Goal: Task Accomplishment & Management: Complete application form

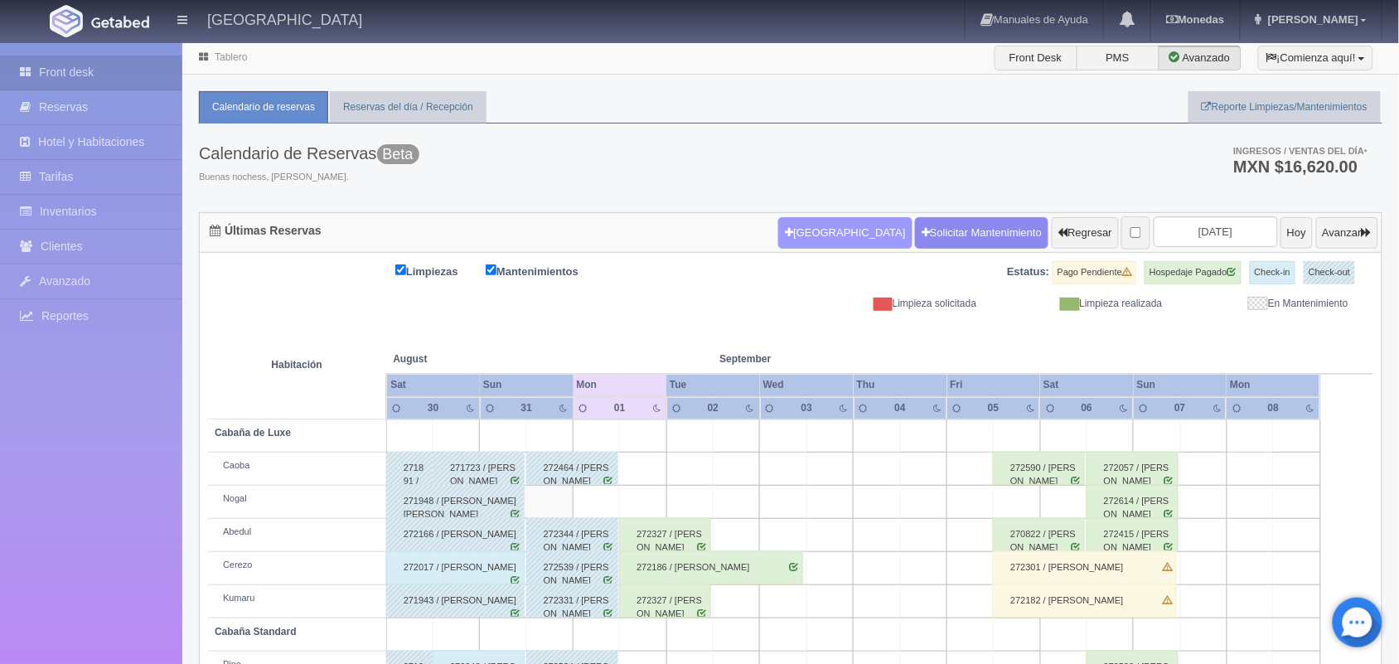
click at [821, 241] on button "[GEOGRAPHIC_DATA]" at bounding box center [844, 232] width 133 height 31
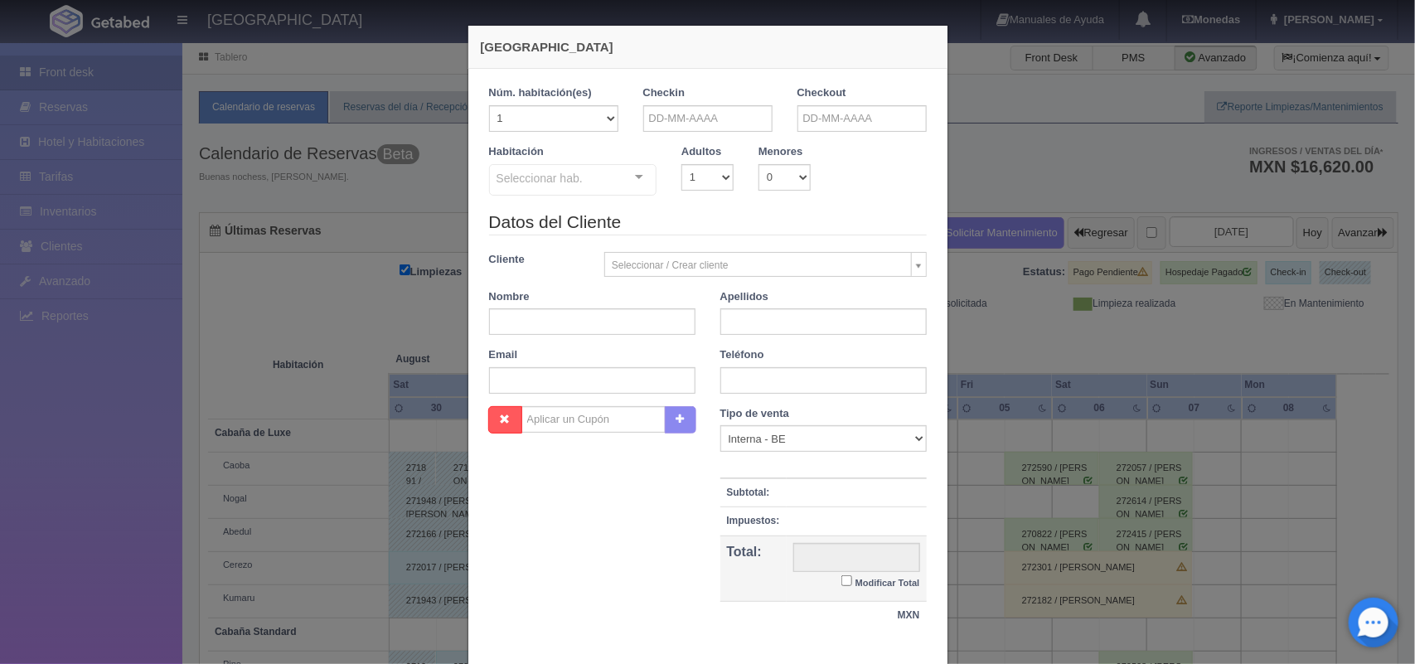
checkbox input "false"
click at [680, 119] on input "text" at bounding box center [707, 118] width 129 height 27
click at [692, 224] on link "9" at bounding box center [696, 223] width 22 height 24
type input "[DATE]"
checkbox input "false"
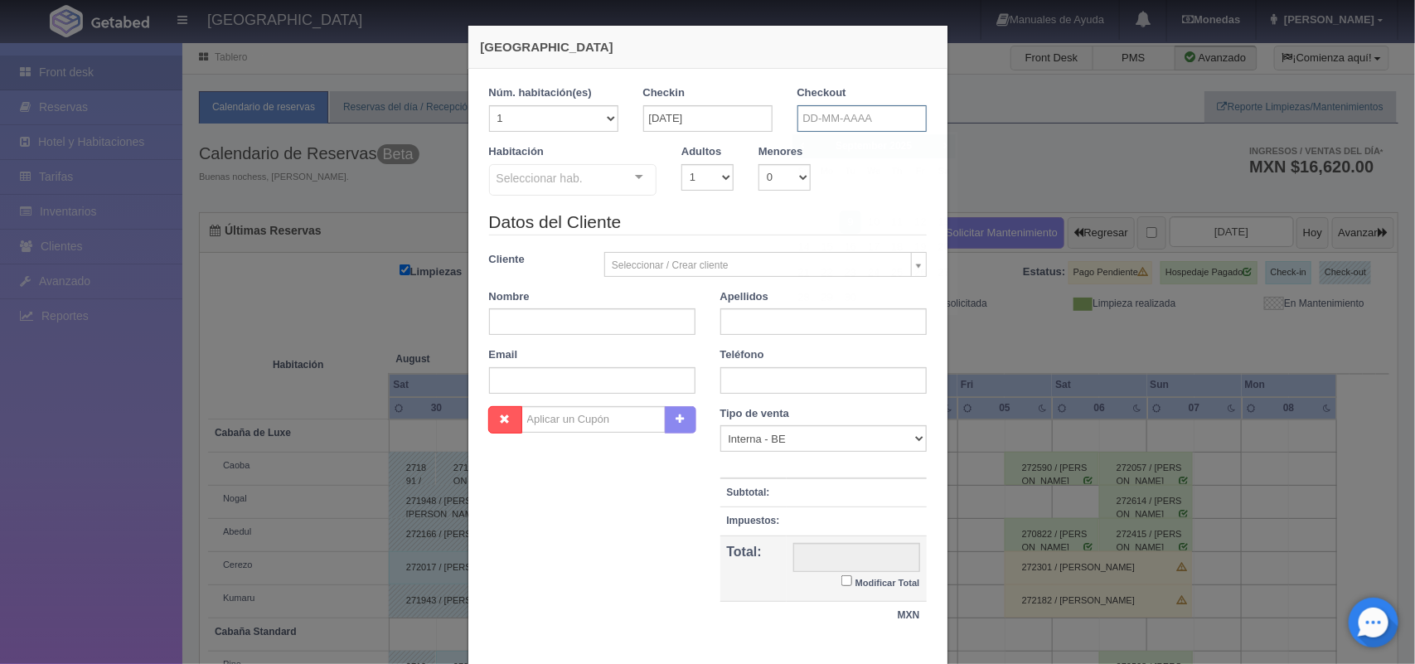
click at [845, 120] on input "text" at bounding box center [861, 118] width 129 height 27
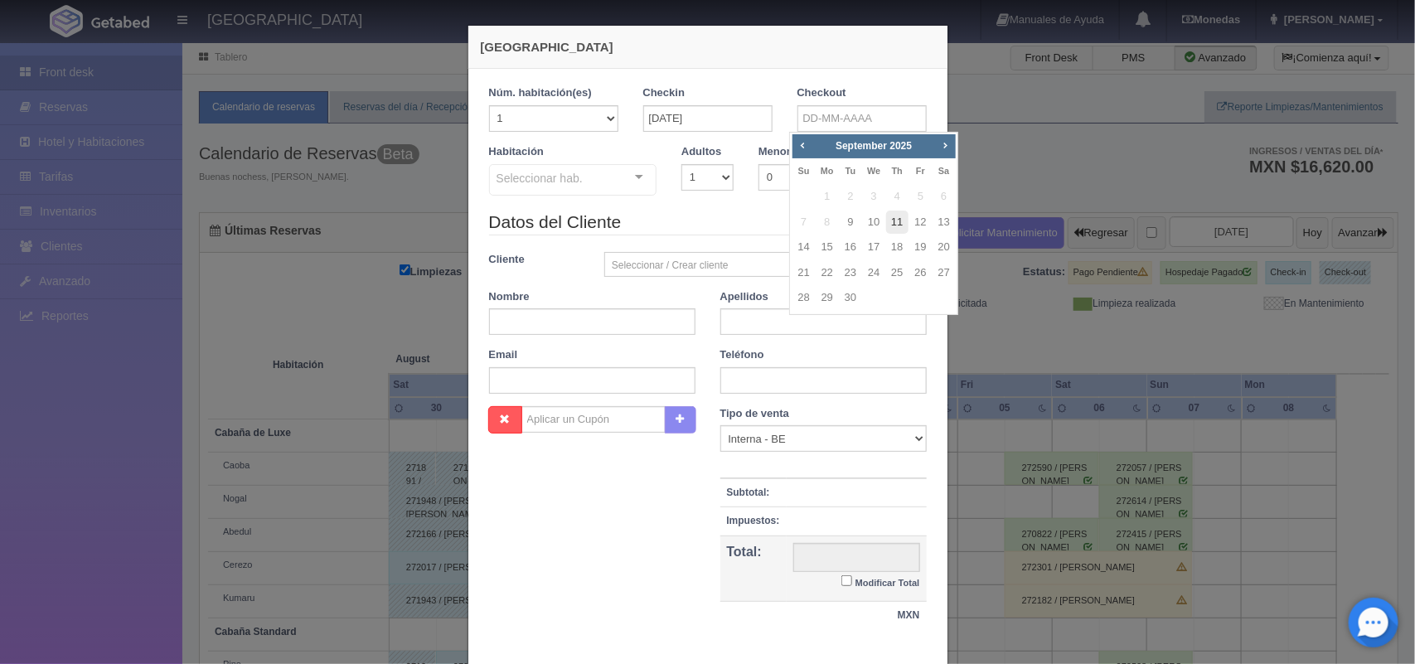
click at [899, 232] on link "11" at bounding box center [897, 223] width 22 height 24
type input "[DATE]"
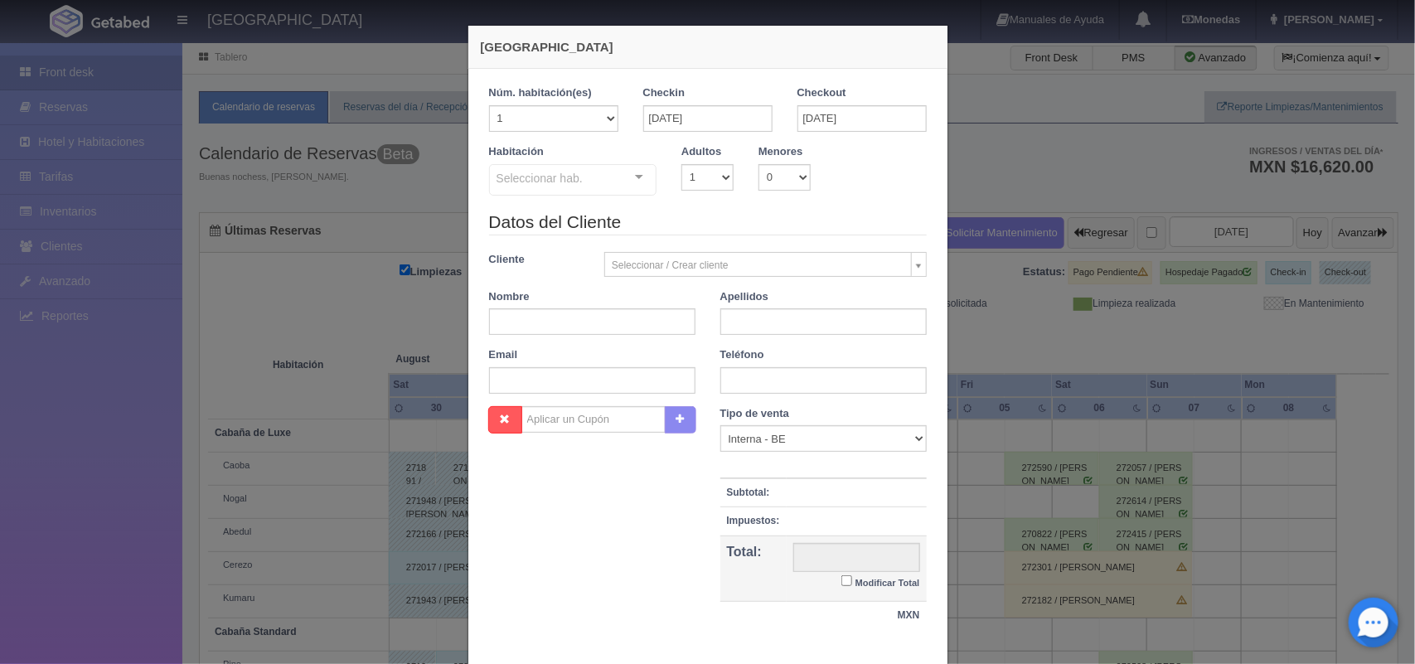
checkbox input "false"
drag, startPoint x: 698, startPoint y: 178, endPoint x: 705, endPoint y: 228, distance: 50.3
click at [705, 228] on form "1 Núm. habitación(es) 1 2 3 4 5 6 7 8 9 10 11 12 13 14 15 16 17 18 19 20 Checki…" at bounding box center [708, 365] width 438 height 561
select select "2"
click at [681, 164] on select "1 2 3 4 5 6 7 8 9 10" at bounding box center [707, 177] width 52 height 27
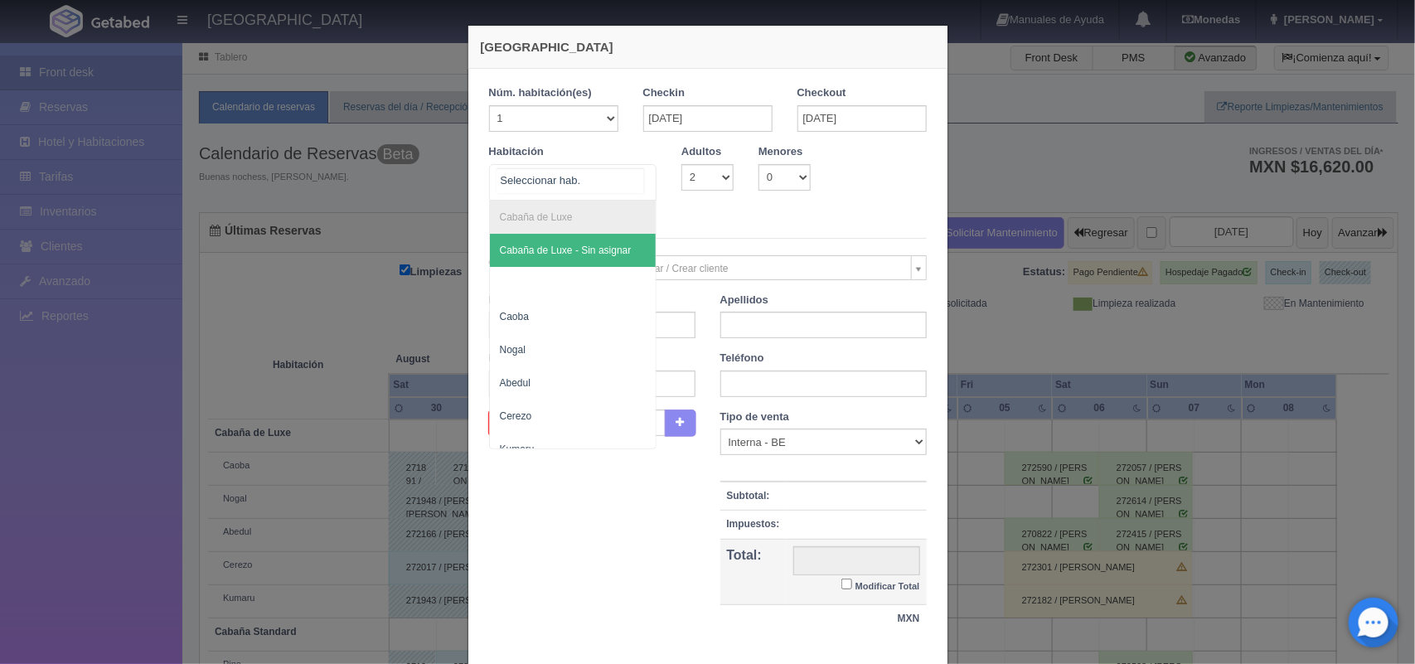
click at [630, 183] on div at bounding box center [638, 177] width 33 height 25
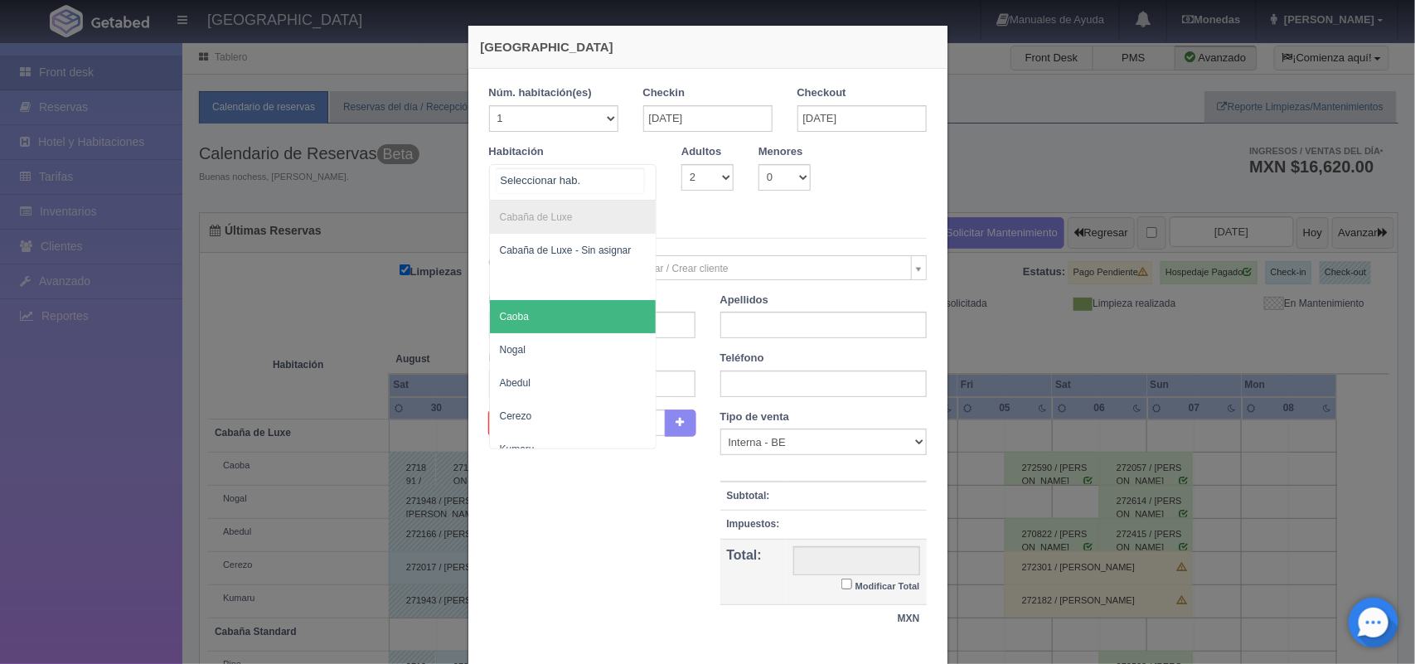
click at [611, 332] on span "Caoba" at bounding box center [573, 316] width 167 height 33
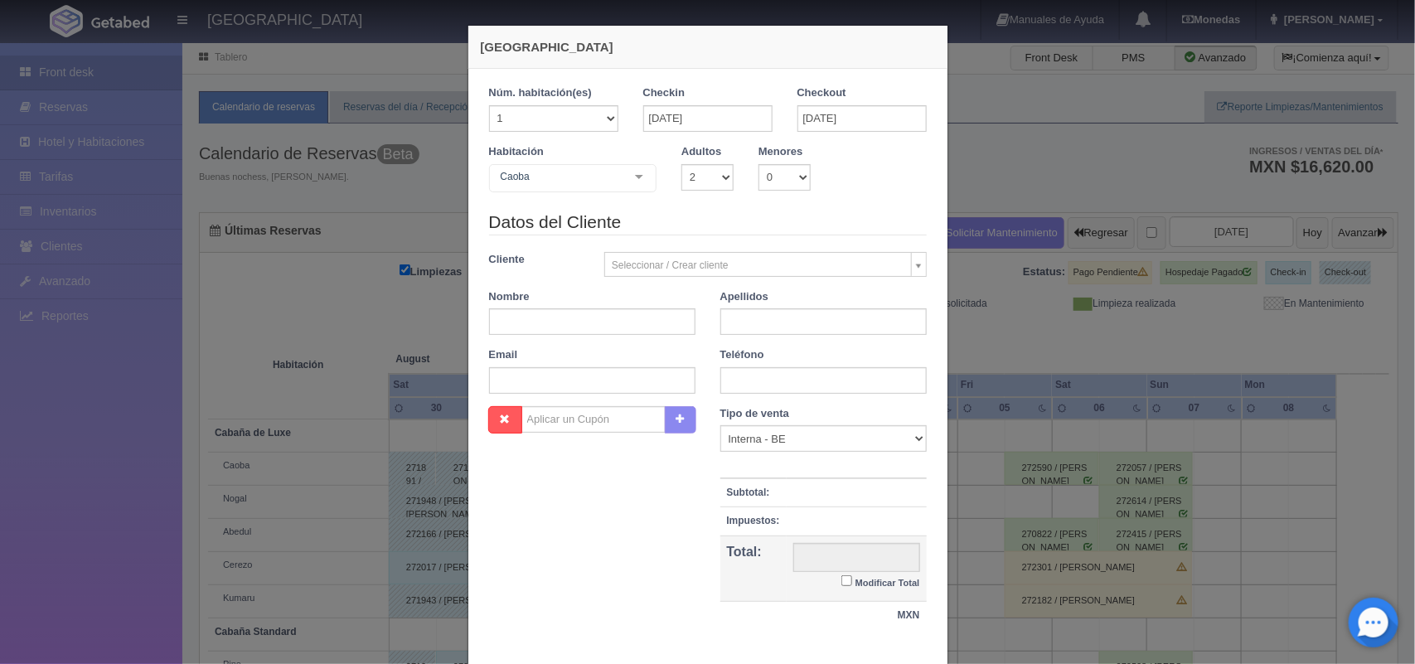
checkbox input "false"
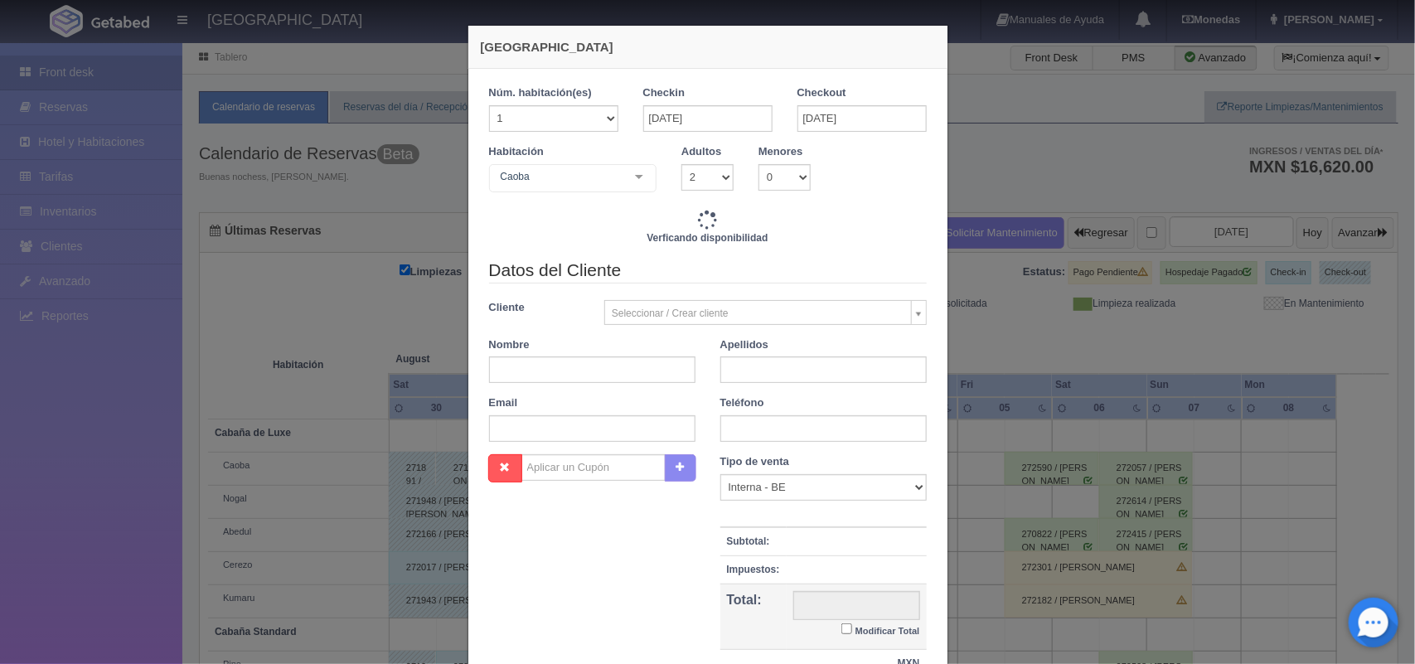
type input "3000.00"
checkbox input "false"
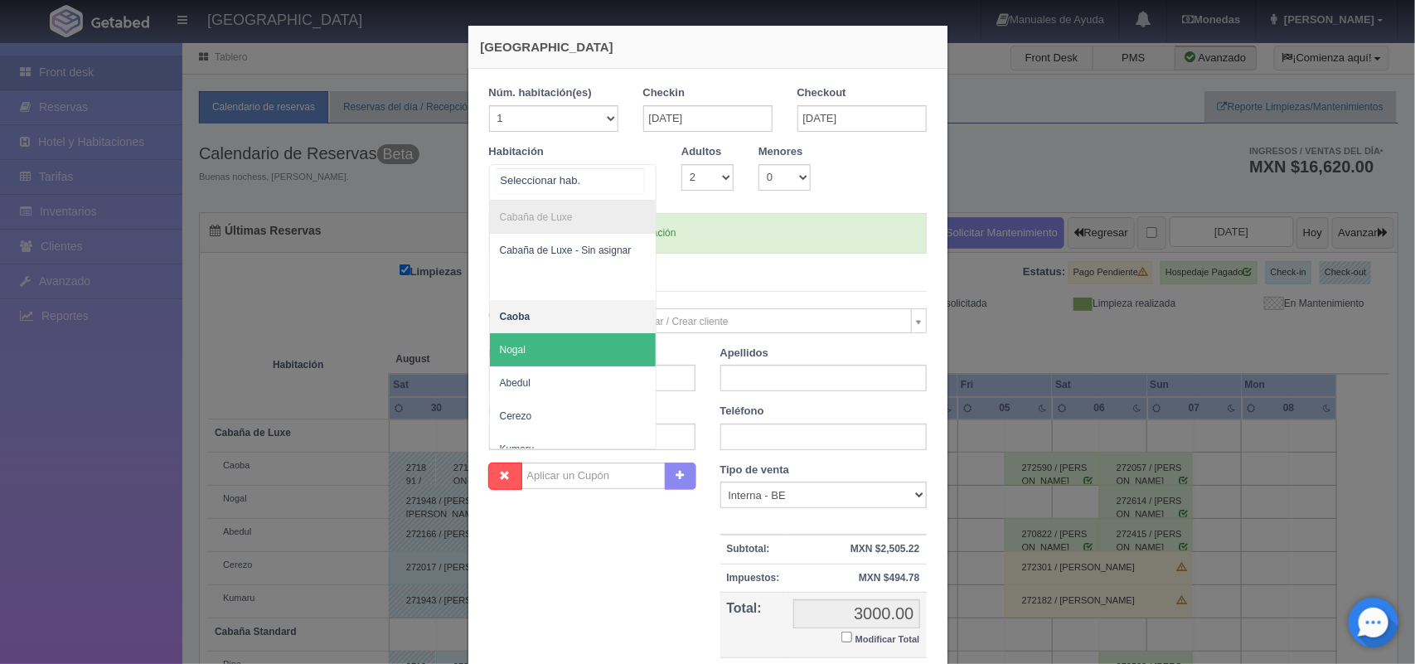
click at [634, 181] on div at bounding box center [638, 177] width 33 height 25
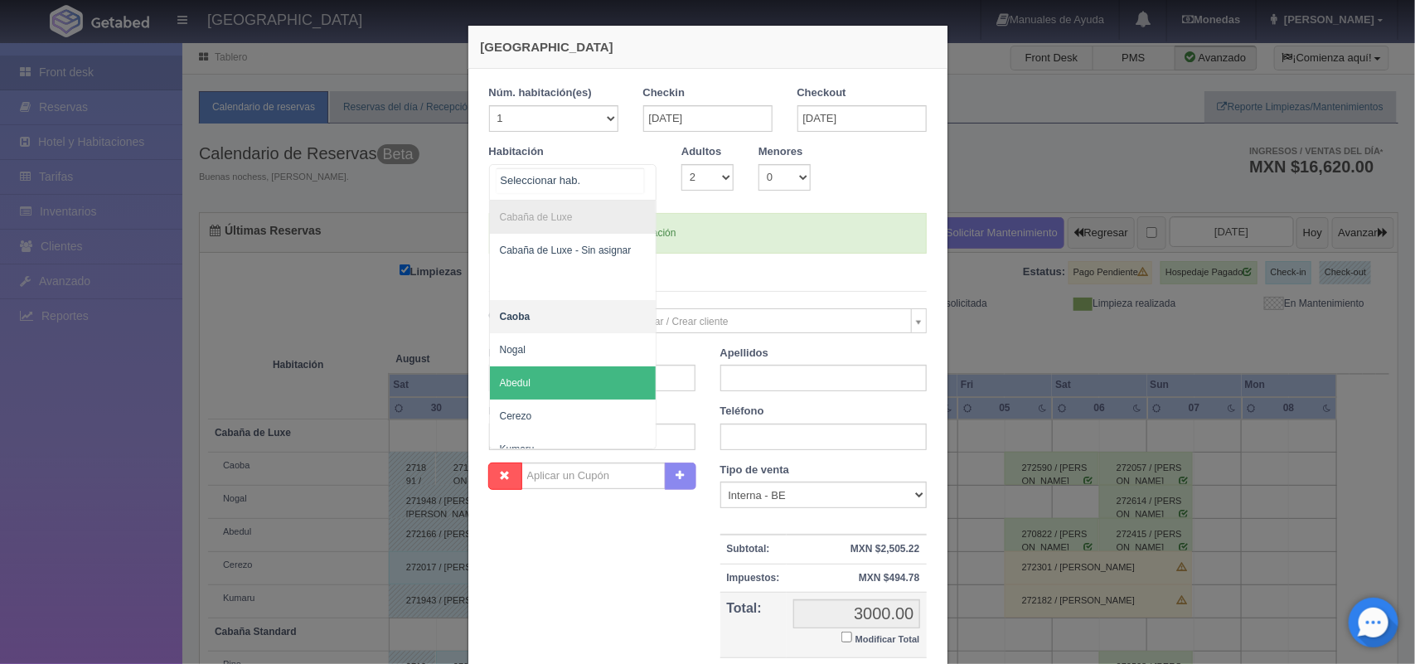
click at [582, 371] on span "Abedul" at bounding box center [573, 382] width 167 height 33
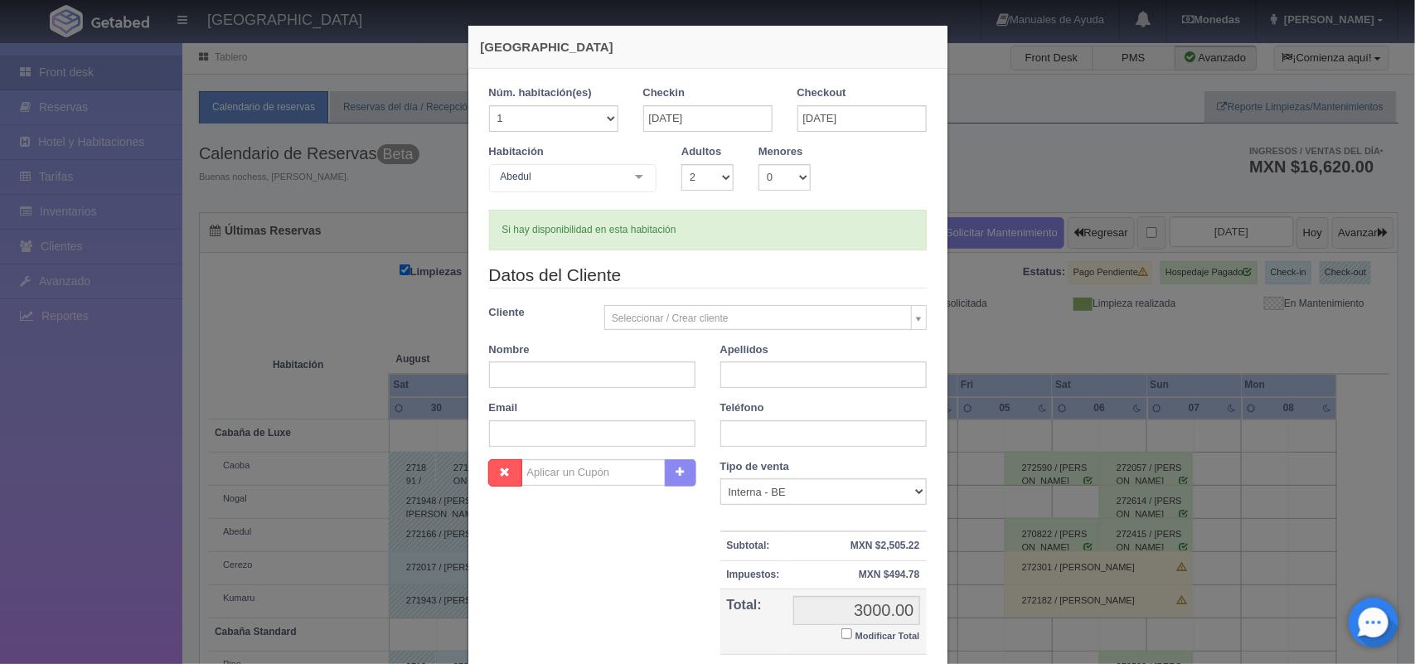
checkbox input "false"
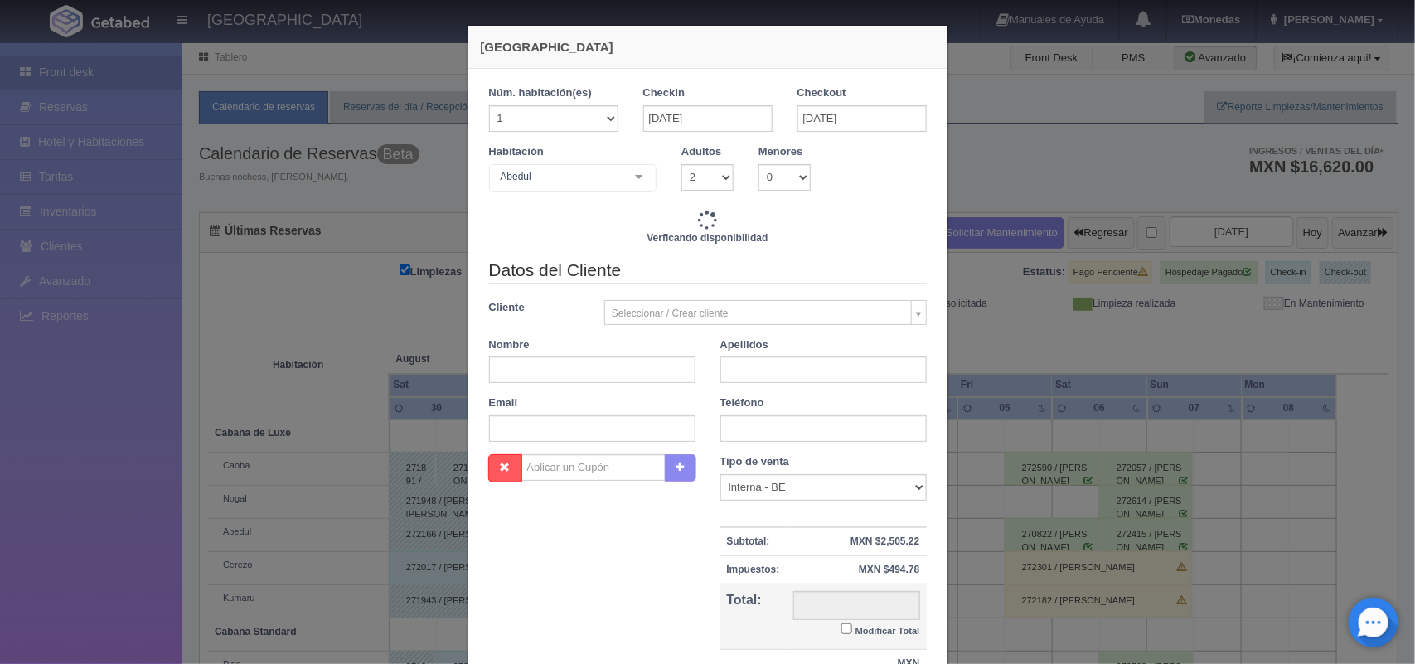
type input "3000.00"
checkbox input "false"
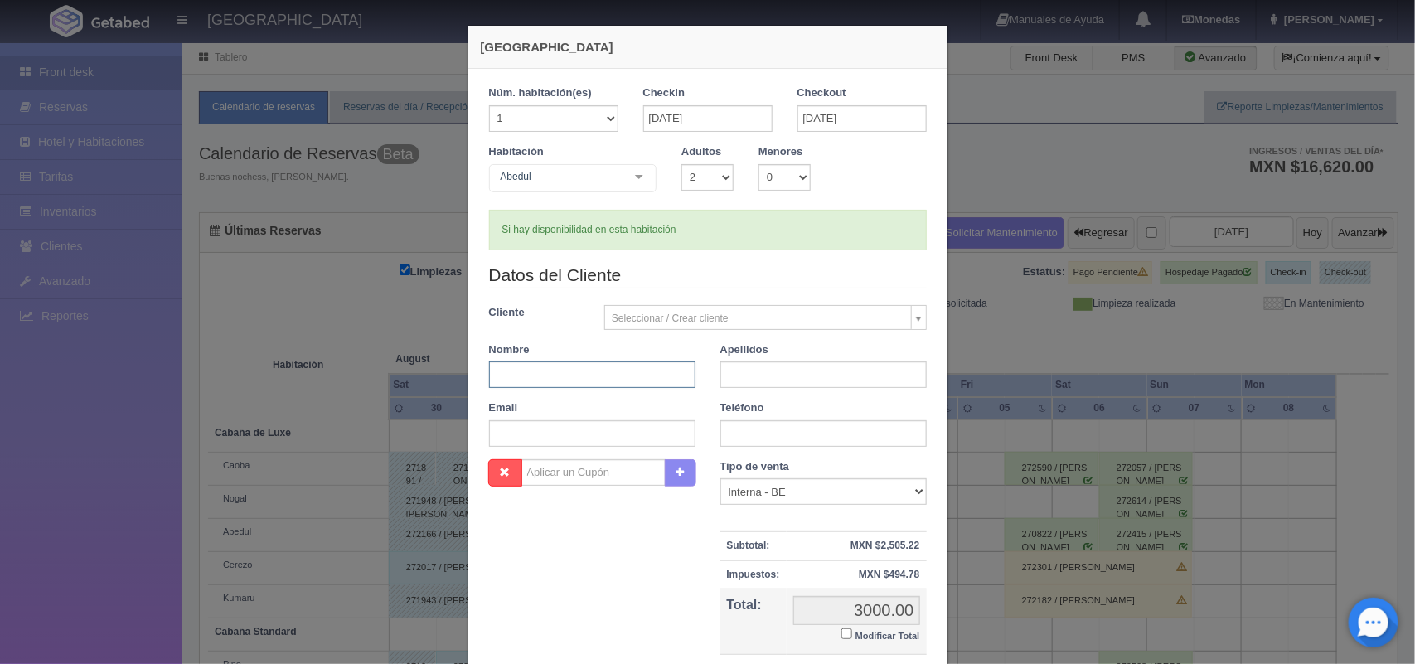
click at [549, 382] on input "text" at bounding box center [592, 374] width 206 height 27
type input "[PERSON_NAME]"
click at [808, 381] on input "text" at bounding box center [823, 374] width 206 height 27
type input "[PERSON_NAME]"
click at [540, 431] on input "text" at bounding box center [592, 433] width 206 height 27
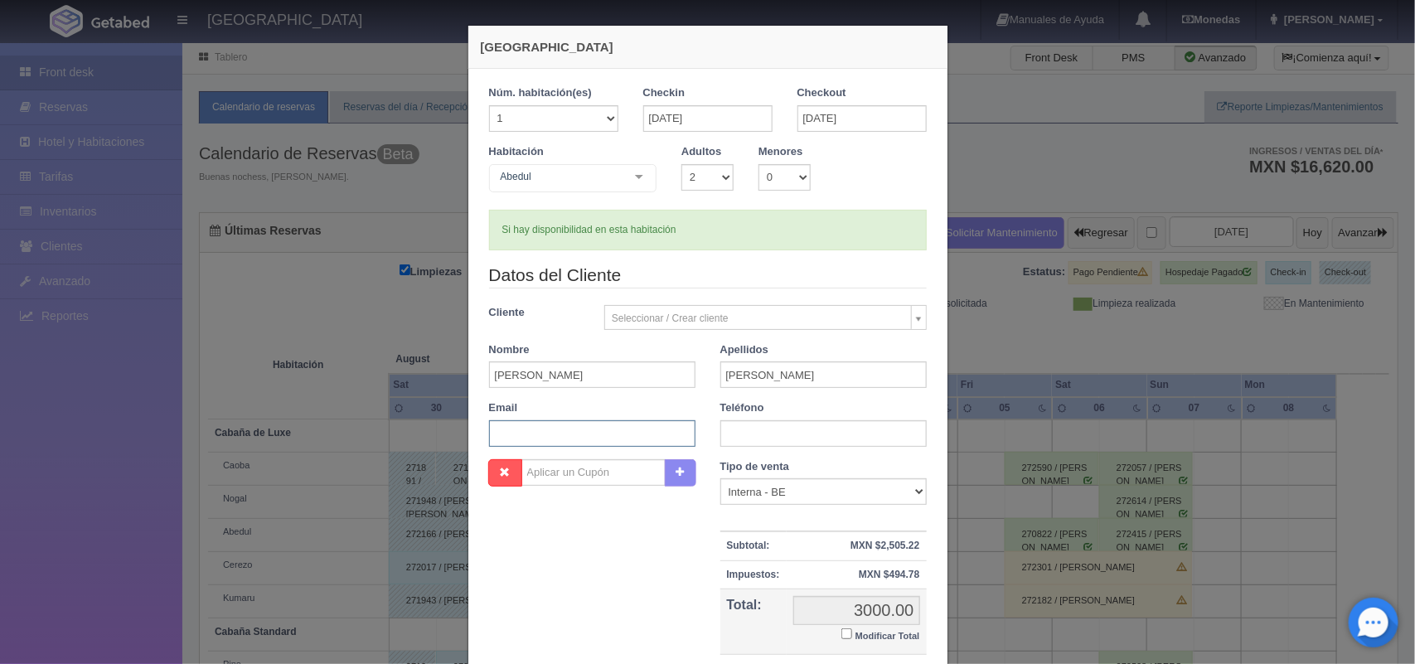
paste input "[EMAIL_ADDRESS][DOMAIN_NAME]"
type input "[EMAIL_ADDRESS][DOMAIN_NAME]"
click at [767, 445] on input "text" at bounding box center [823, 433] width 206 height 27
type input "5513069109"
click at [841, 639] on input "Modificar Total" at bounding box center [846, 633] width 11 height 11
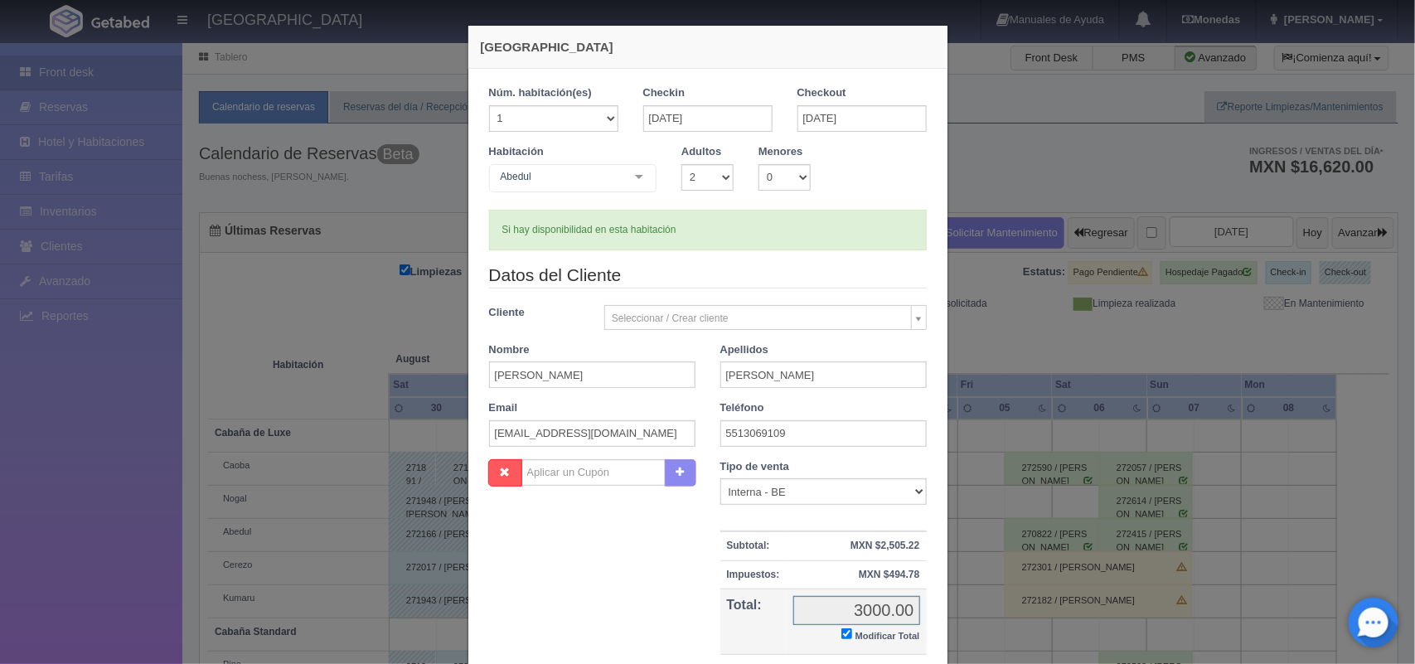
checkbox input "true"
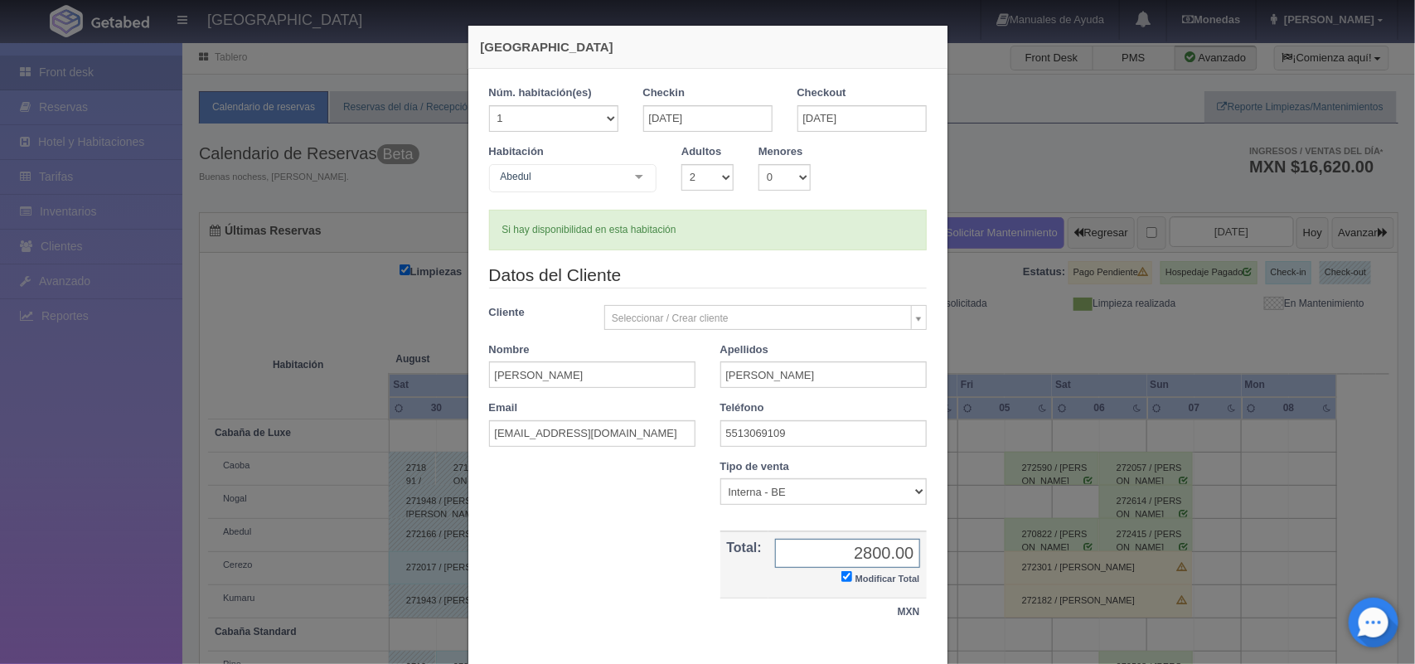
scroll to position [95, 0]
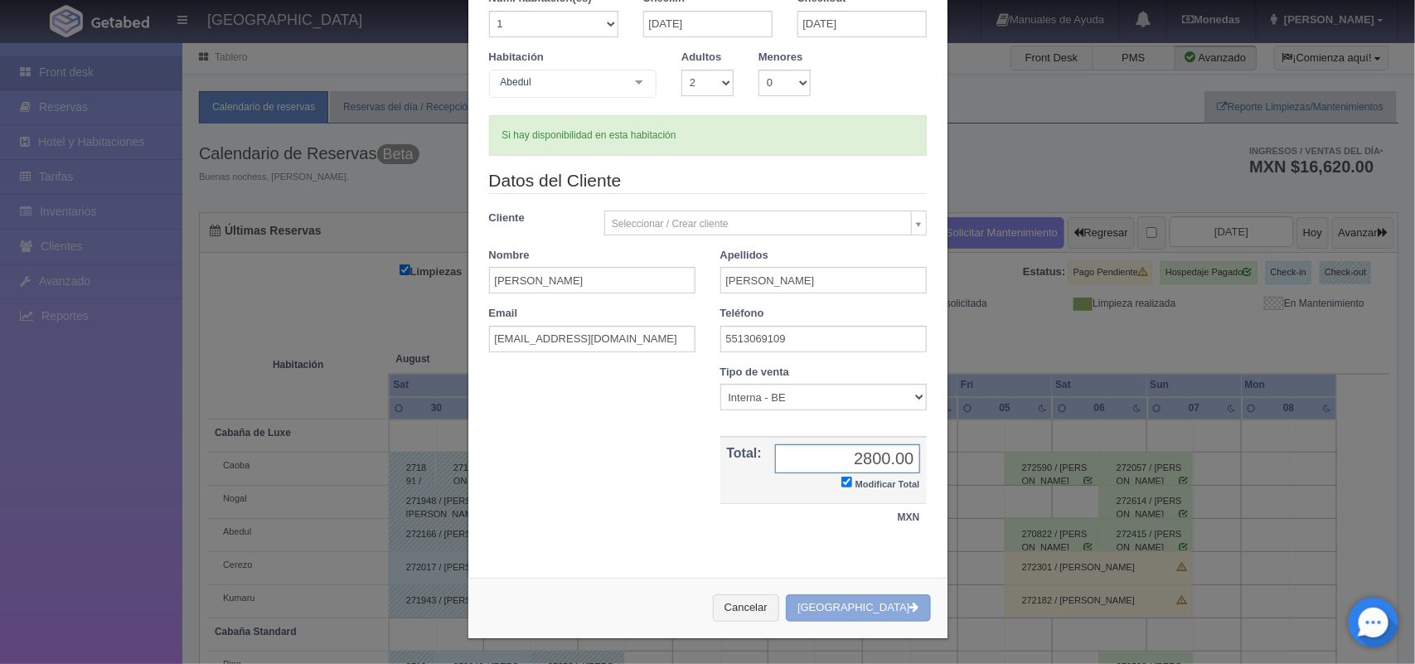
type input "2800.00"
click at [845, 613] on button "[GEOGRAPHIC_DATA]" at bounding box center [858, 607] width 144 height 27
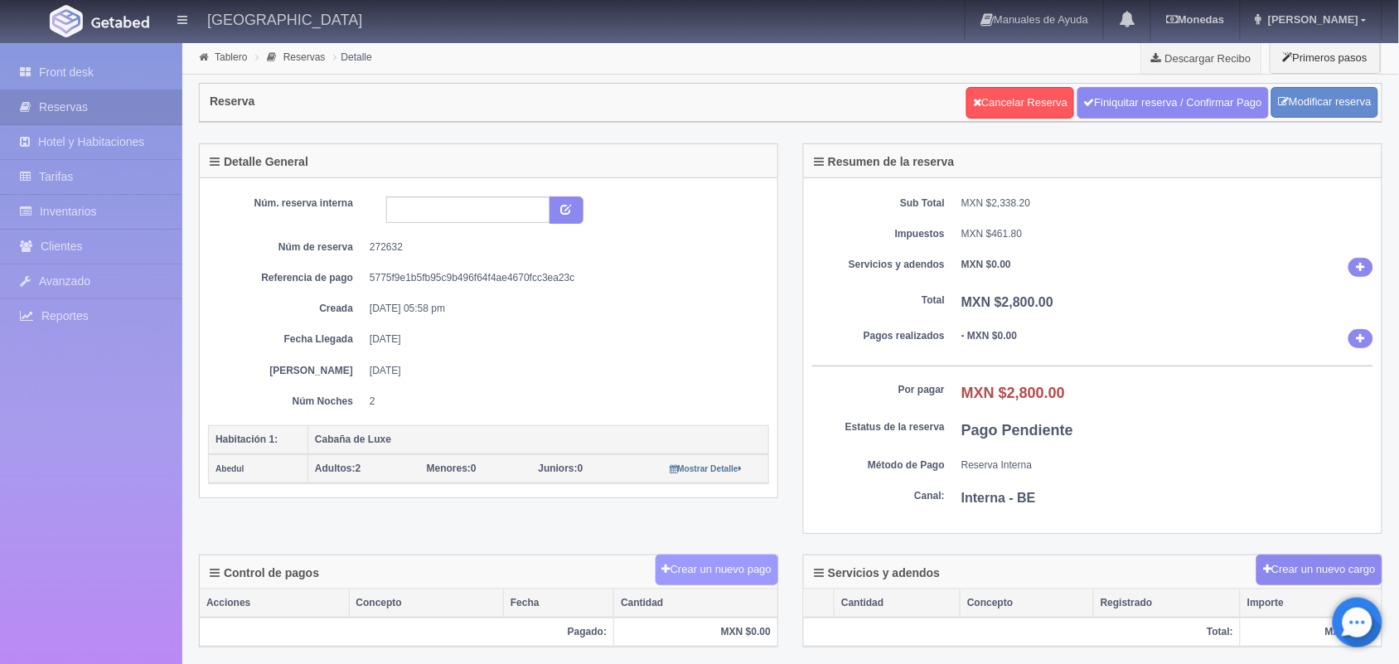
click at [664, 574] on icon at bounding box center [666, 569] width 8 height 11
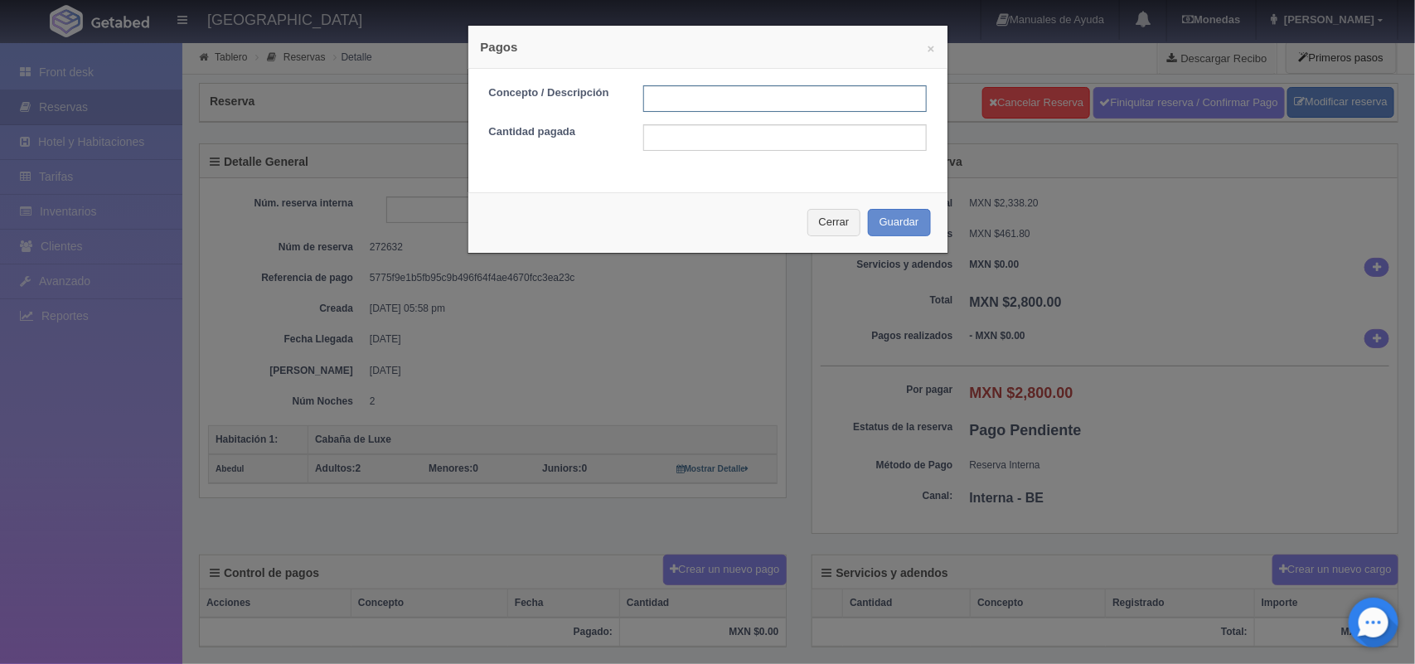
click at [684, 93] on input "text" at bounding box center [784, 98] width 283 height 27
type input "Pago transferencia 01/09/2025"
click at [751, 142] on input "text" at bounding box center [784, 137] width 283 height 27
type input "1400.00"
click at [884, 236] on button "Guardar" at bounding box center [899, 222] width 63 height 27
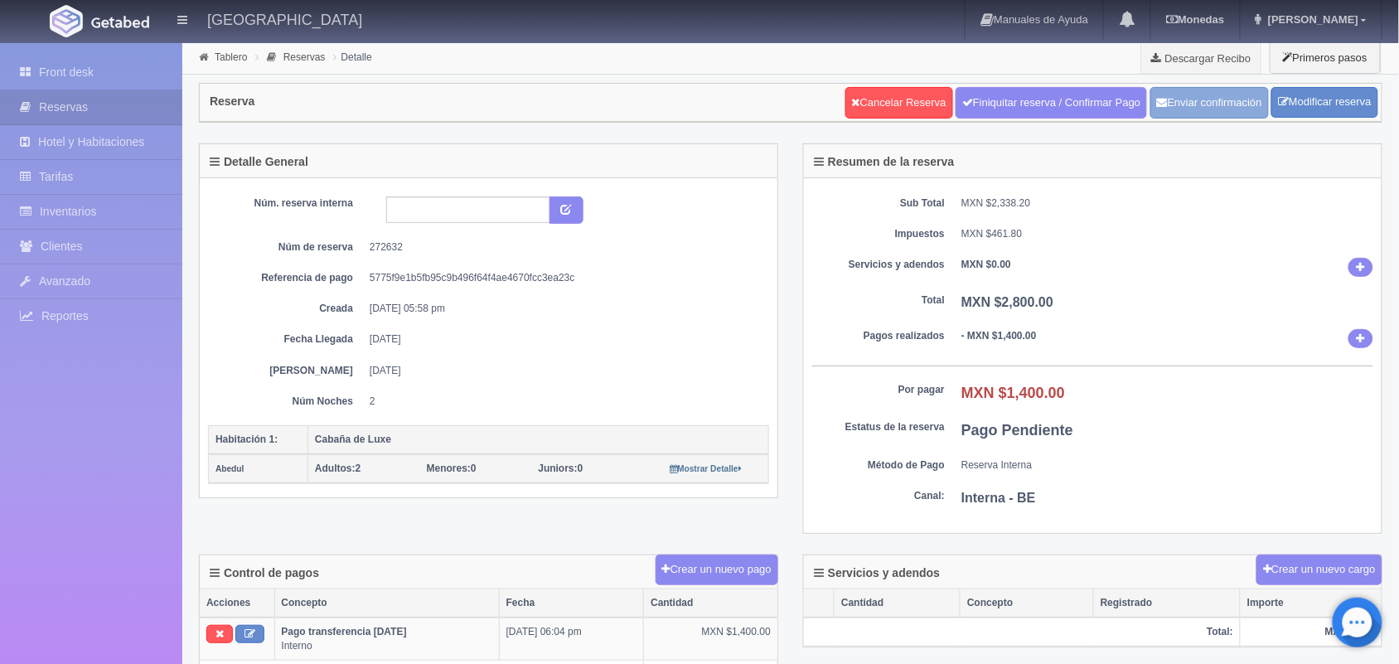
click at [1232, 93] on button "Enviar confirmación" at bounding box center [1209, 102] width 119 height 31
